Goal: Transaction & Acquisition: Purchase product/service

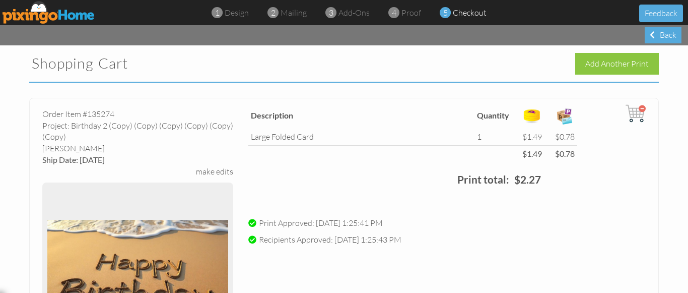
scroll to position [7153, 0]
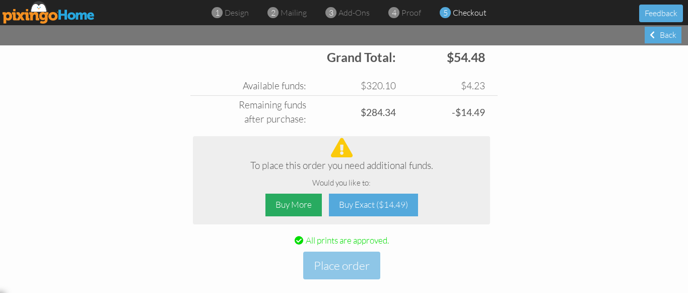
click at [289, 207] on div "Buy More" at bounding box center [293, 204] width 56 height 23
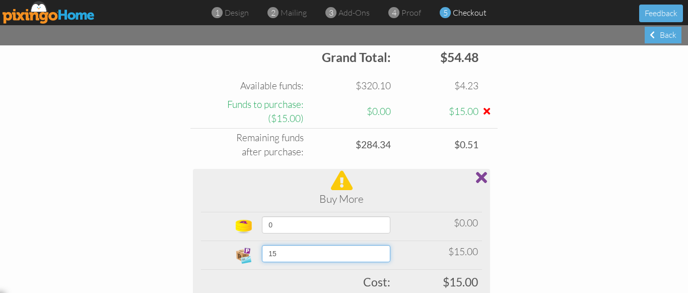
click at [295, 255] on select "15 20 25 30 35 40 45 50 60 70 80 90 100 200 300 400 500 1000 1500 2000 2500 5000" at bounding box center [326, 253] width 128 height 17
select select "number:20"
click at [262, 245] on select "15 20 25 30 35 40 45 50 60 70 80 90 100 200 300 400 500 1000 1500 2000 2500 5000" at bounding box center [326, 253] width 128 height 17
click at [183, 223] on div "Subtotal: $35.76 $18.72 Free card: $0.00 $0.00 $35.76 $18.72 Grand Total: $54.4…" at bounding box center [344, 181] width 322 height 375
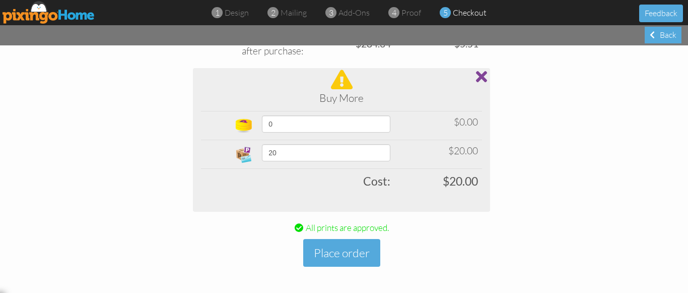
scroll to position [7255, 0]
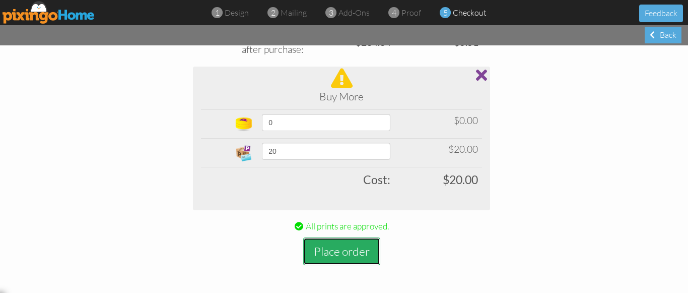
click at [323, 249] on button "Place order" at bounding box center [341, 251] width 77 height 28
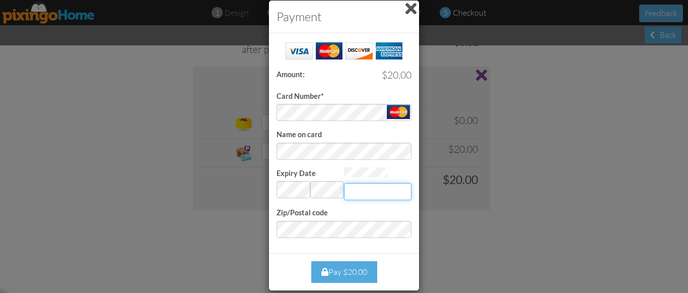
click at [383, 188] on input "Expiry Date" at bounding box center [377, 191] width 67 height 17
type input "663"
click at [342, 268] on div "Pay $20.00" at bounding box center [344, 272] width 66 height 22
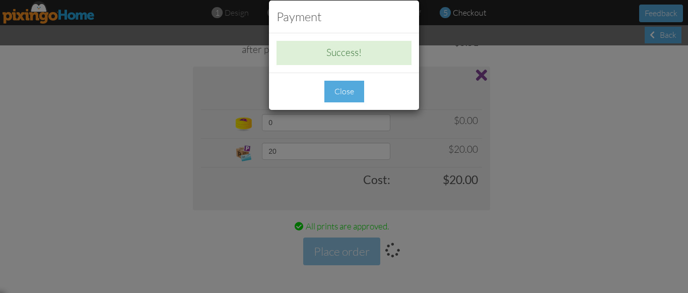
click at [348, 92] on div "Close" at bounding box center [344, 92] width 40 height 22
